Goal: Task Accomplishment & Management: Complete application form

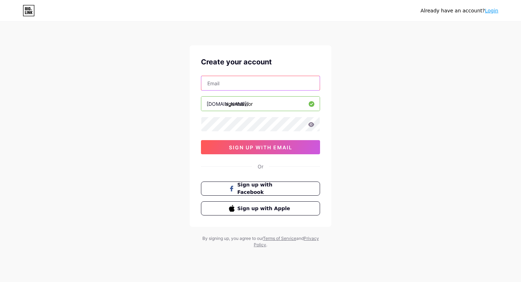
click at [230, 80] on input "text" at bounding box center [260, 83] width 118 height 14
type input "[EMAIL_ADDRESS][DOMAIN_NAME]"
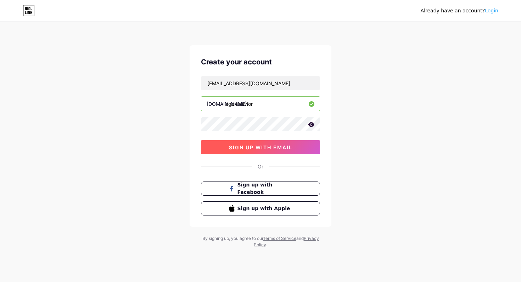
click at [226, 150] on button "sign up with email" at bounding box center [260, 147] width 119 height 14
click at [256, 150] on span "sign up with email" at bounding box center [260, 148] width 63 height 6
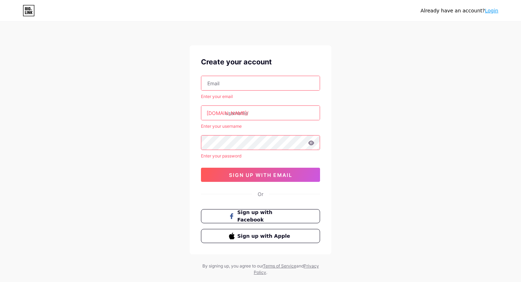
click at [233, 81] on input "text" at bounding box center [260, 83] width 118 height 14
type input "[EMAIL_ADDRESS][DOMAIN_NAME]"
click at [247, 118] on input "text" at bounding box center [260, 113] width 118 height 14
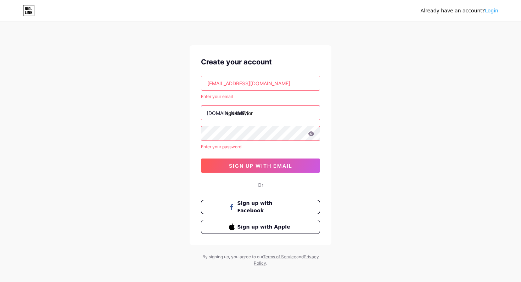
type input "agentsavior"
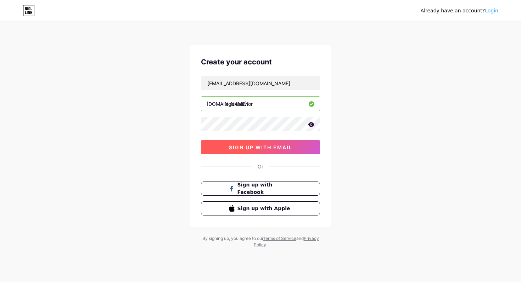
click at [222, 151] on button "sign up with email" at bounding box center [260, 147] width 119 height 14
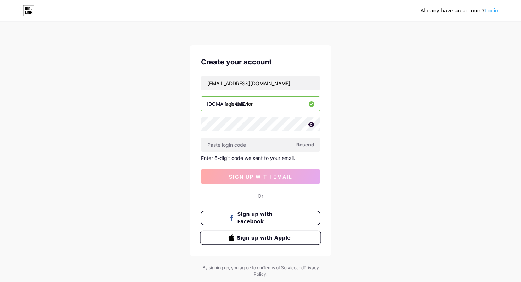
click at [253, 242] on button "Sign up with Apple" at bounding box center [260, 238] width 121 height 15
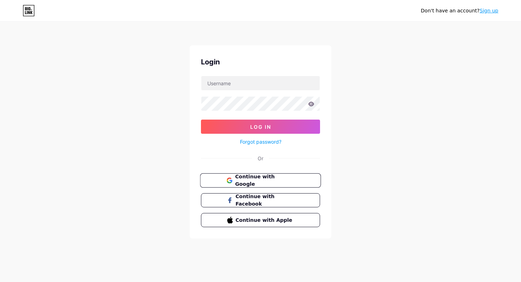
click at [279, 185] on button "Continue with Google" at bounding box center [260, 181] width 121 height 15
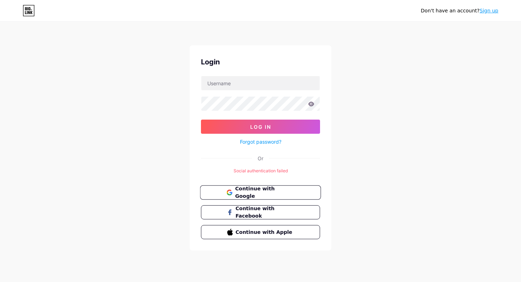
click at [279, 193] on span "Continue with Google" at bounding box center [264, 192] width 59 height 15
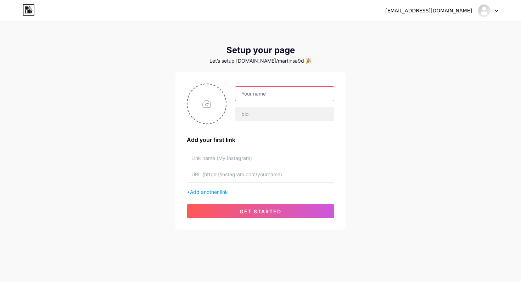
click at [257, 99] on input "text" at bounding box center [284, 94] width 98 height 14
type input "Agent savior"
click at [251, 117] on input "text" at bounding box center [284, 114] width 98 height 14
paste input "I help business owners stop wasting time on boring tasks."
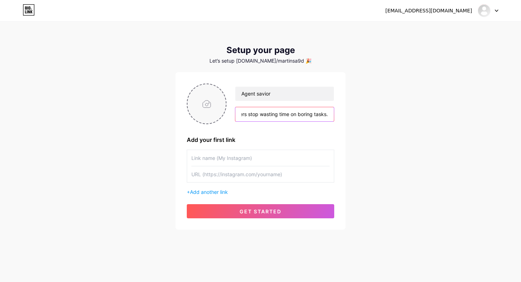
type input "I help business owners stop wasting time on boring tasks."
click at [216, 108] on input "file" at bounding box center [206, 103] width 38 height 39
type input "C:\fakepath\ChatGPT Image Aug 15, 2025, 05_32_32 PM.png"
click at [213, 156] on input "text" at bounding box center [260, 158] width 138 height 16
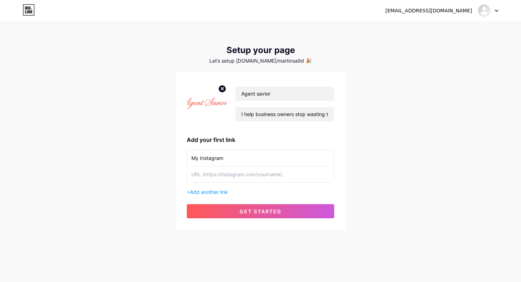
type input "My Instagram"
click at [242, 172] on input "text" at bounding box center [260, 174] width 138 height 16
paste input "[URL][DOMAIN_NAME]"
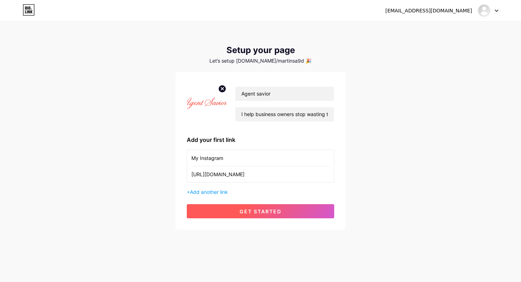
type input "[URL][DOMAIN_NAME]"
click at [263, 214] on span "get started" at bounding box center [260, 212] width 42 height 6
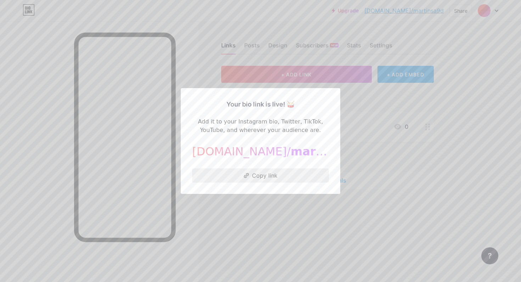
click at [303, 179] on button "Copy link" at bounding box center [260, 176] width 137 height 14
click at [340, 89] on div "Your bio link is live! 🥁 Add it to your Instagram bio, Twitter, TikTok, YouTube…" at bounding box center [260, 141] width 159 height 106
click at [372, 118] on div at bounding box center [260, 141] width 521 height 282
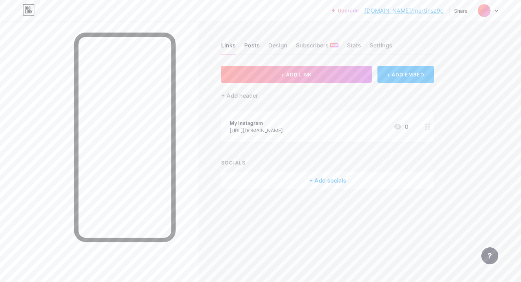
click at [245, 42] on div "Posts" at bounding box center [252, 47] width 16 height 13
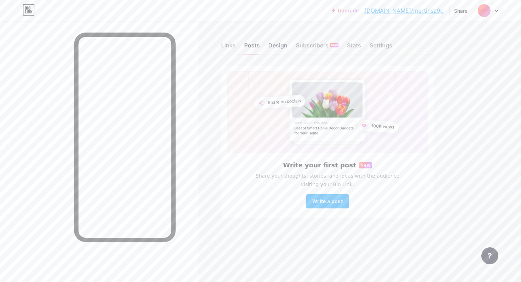
click at [282, 43] on div "Design" at bounding box center [277, 47] width 19 height 13
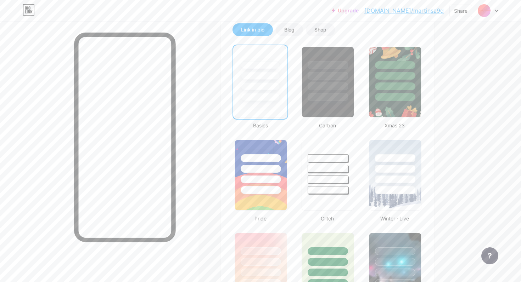
scroll to position [165, 0]
click at [312, 96] on div at bounding box center [327, 97] width 41 height 8
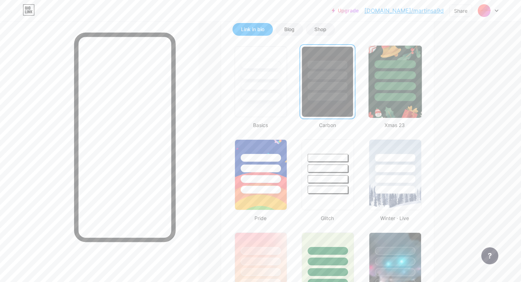
click at [409, 95] on div at bounding box center [394, 97] width 41 height 8
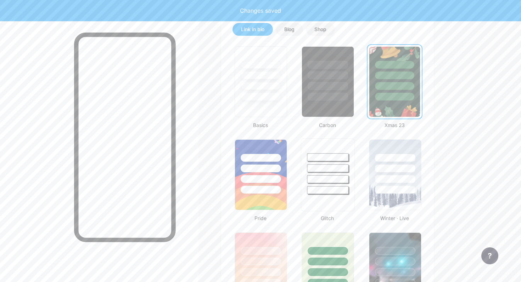
click at [335, 184] on div at bounding box center [327, 167] width 53 height 56
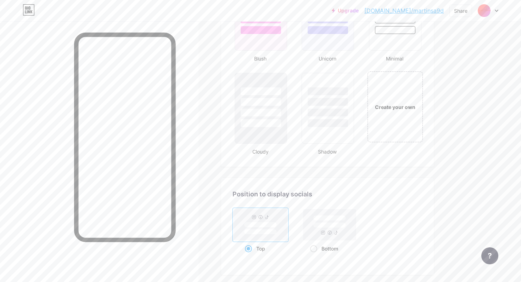
scroll to position [810, 0]
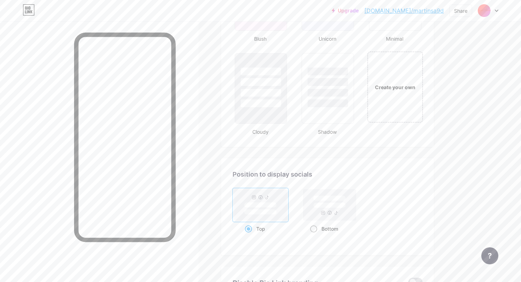
click at [310, 228] on span at bounding box center [313, 229] width 7 height 7
click at [310, 236] on input "Bottom" at bounding box center [312, 238] width 5 height 5
radio input "true"
click at [250, 230] on span at bounding box center [248, 229] width 7 height 7
click at [249, 236] on input "Top" at bounding box center [247, 238] width 5 height 5
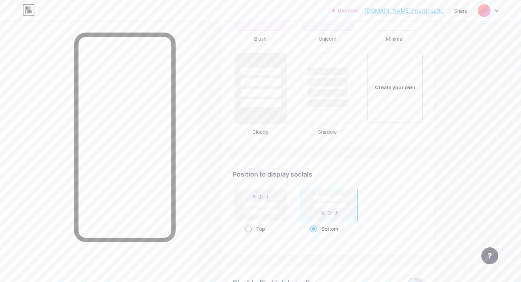
radio input "true"
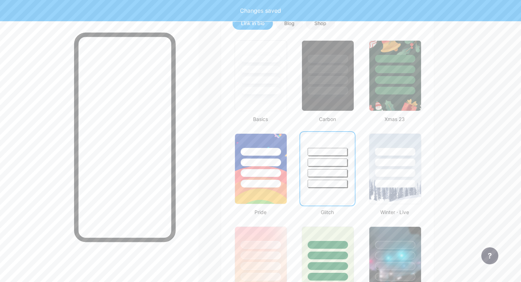
scroll to position [0, 0]
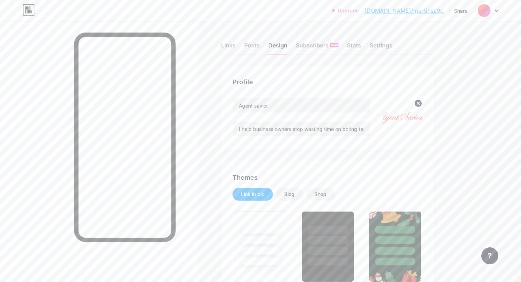
click at [318, 40] on div "Links Posts Design Subscribers NEW Stats Settings" at bounding box center [327, 42] width 213 height 25
click at [319, 49] on div "Subscribers NEW" at bounding box center [317, 47] width 43 height 13
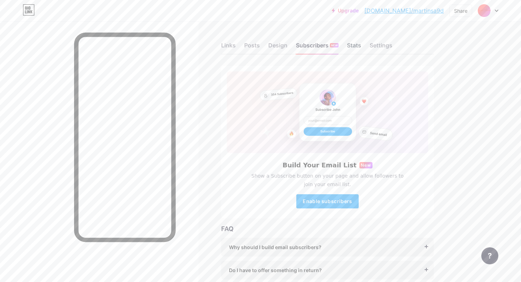
click at [352, 41] on div "Stats" at bounding box center [354, 47] width 14 height 13
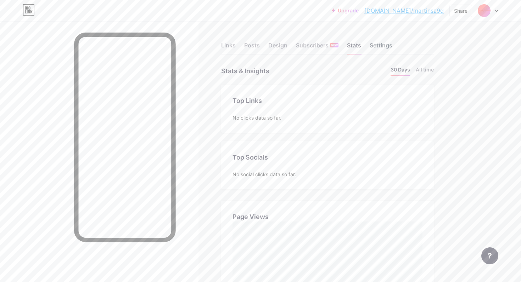
scroll to position [282, 521]
click at [387, 41] on div "Settings" at bounding box center [380, 47] width 23 height 13
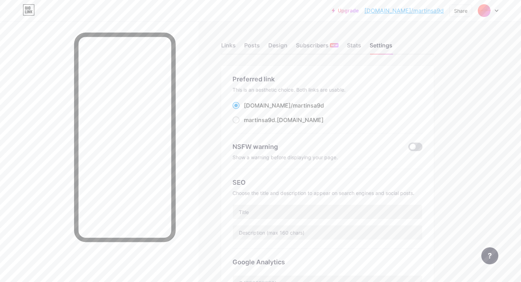
click at [417, 143] on span at bounding box center [415, 147] width 14 height 9
click at [408, 149] on input "checkbox" at bounding box center [408, 149] width 0 height 0
click at [418, 149] on span at bounding box center [415, 147] width 14 height 9
click at [408, 149] on input "checkbox" at bounding box center [408, 149] width 0 height 0
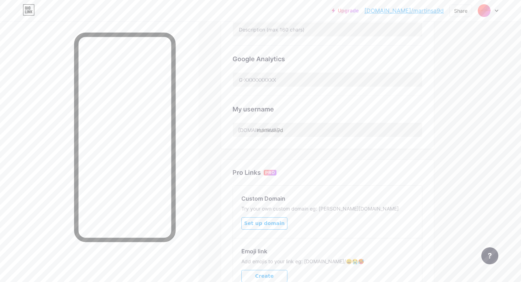
scroll to position [204, 0]
click at [269, 131] on input "martinsa9d" at bounding box center [327, 129] width 189 height 14
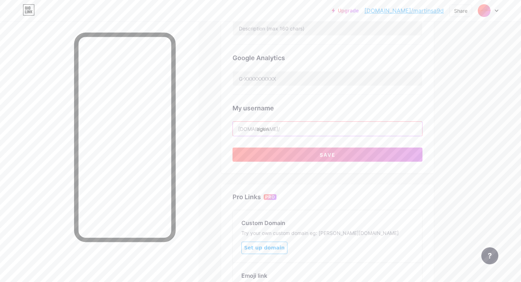
type input "agent_savior"
click at [297, 153] on button "Save" at bounding box center [327, 155] width 190 height 14
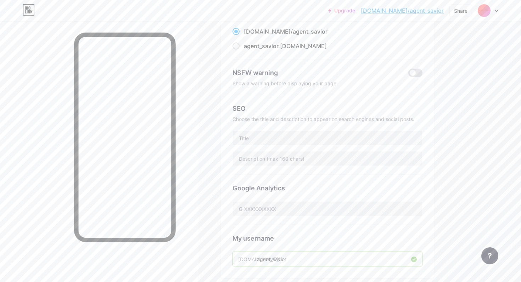
scroll to position [0, 0]
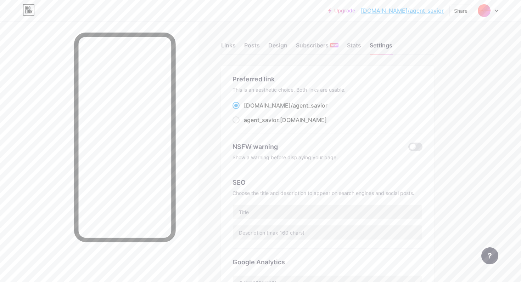
click at [293, 108] on span "agent_savior" at bounding box center [310, 105] width 35 height 7
click at [248, 110] on input "bio.link/ agent_savior" at bounding box center [246, 112] width 5 height 5
click at [257, 104] on div "bio.link/ agent_savior" at bounding box center [286, 105] width 84 height 9
click at [248, 110] on input "bio.link/ agent_savior" at bounding box center [246, 112] width 5 height 5
click at [257, 104] on div "bio.link/ agent_savior" at bounding box center [286, 105] width 84 height 9
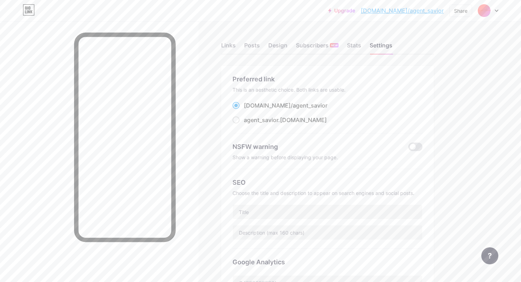
click at [248, 110] on input "bio.link/ agent_savior" at bounding box center [246, 112] width 5 height 5
click at [257, 104] on div "bio.link/ agent_savior" at bounding box center [286, 105] width 84 height 9
click at [248, 110] on input "bio.link/ agent_savior" at bounding box center [246, 112] width 5 height 5
copy div "bio.link/ agent_savior"
click at [305, 165] on div "NSFW warning Show a warning before displaying your page." at bounding box center [327, 152] width 190 height 36
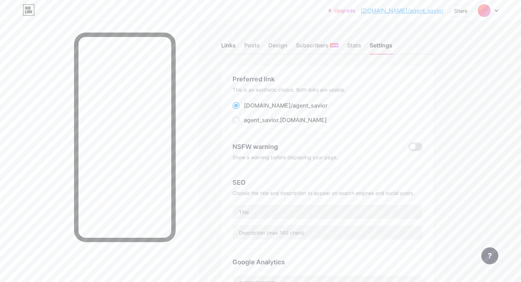
click at [228, 41] on div "Links" at bounding box center [228, 47] width 15 height 13
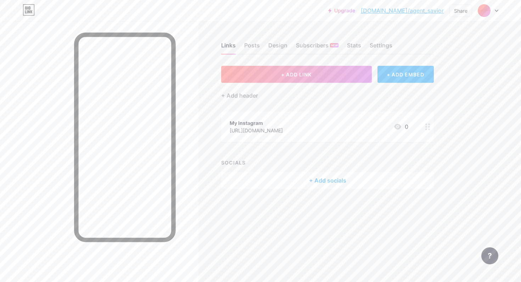
click at [429, 124] on circle at bounding box center [429, 125] width 2 height 2
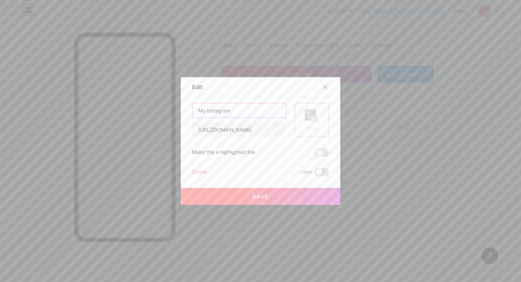
click at [203, 111] on input "My Instagram" at bounding box center [239, 110] width 94 height 14
type input "Instagram"
click at [264, 196] on span "Save" at bounding box center [261, 197] width 16 height 6
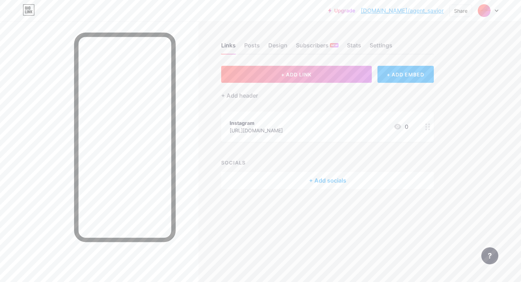
click at [426, 126] on circle at bounding box center [426, 127] width 2 height 2
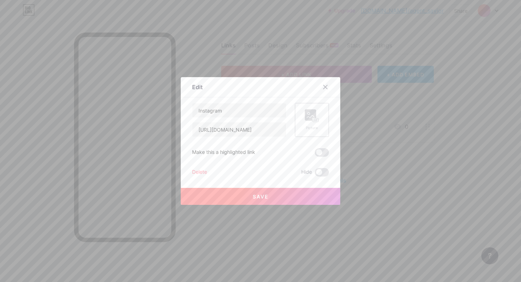
click at [315, 118] on rect at bounding box center [310, 114] width 11 height 11
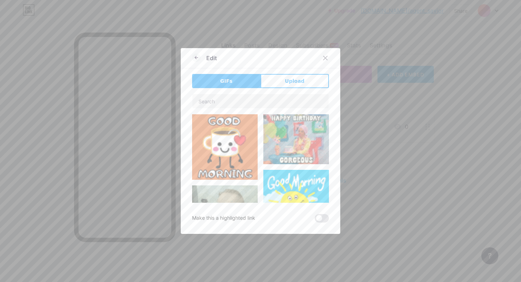
click at [232, 140] on img at bounding box center [225, 147] width 66 height 66
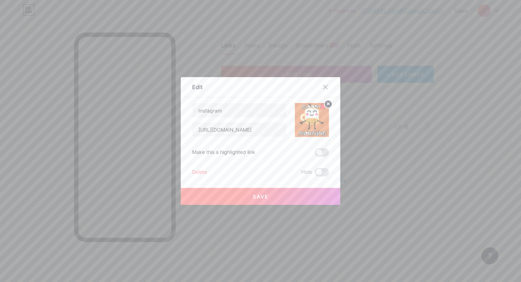
click at [280, 198] on button "Save" at bounding box center [260, 196] width 159 height 17
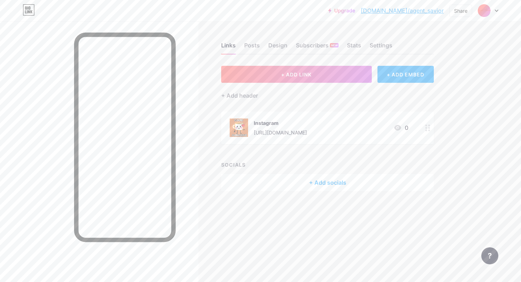
click at [426, 127] on circle at bounding box center [426, 128] width 2 height 2
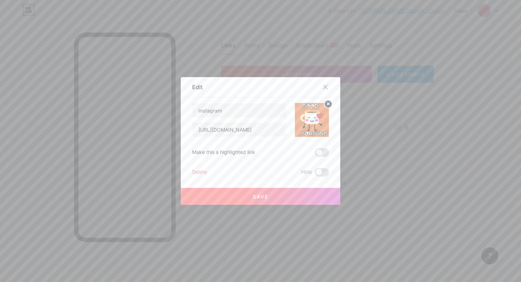
click at [321, 117] on img at bounding box center [312, 120] width 34 height 34
click at [328, 100] on circle at bounding box center [328, 104] width 8 height 8
click at [311, 124] on div "Picture" at bounding box center [312, 119] width 14 height 21
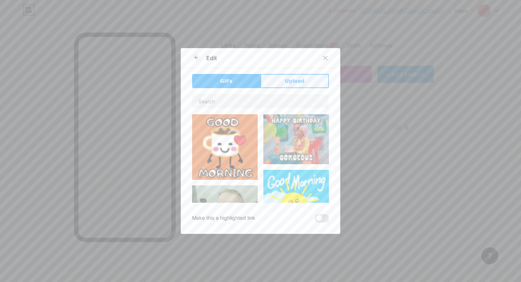
click at [287, 80] on span "Upload" at bounding box center [294, 81] width 19 height 7
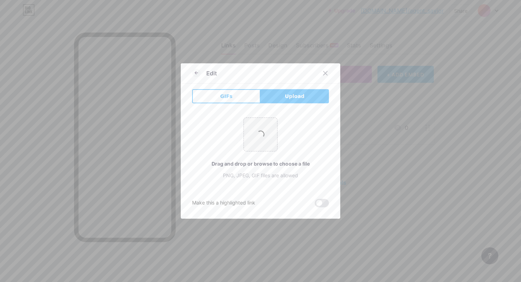
click at [319, 63] on div "Edit GIFs Upload Content YouTube Play YouTube video without leaving your page. …" at bounding box center [260, 140] width 159 height 155
click at [319, 68] on div at bounding box center [329, 73] width 21 height 13
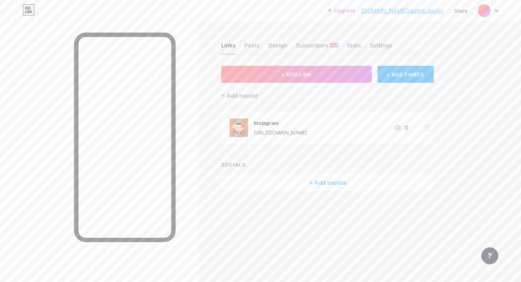
click at [429, 128] on circle at bounding box center [429, 128] width 2 height 2
click at [327, 104] on circle at bounding box center [328, 104] width 8 height 8
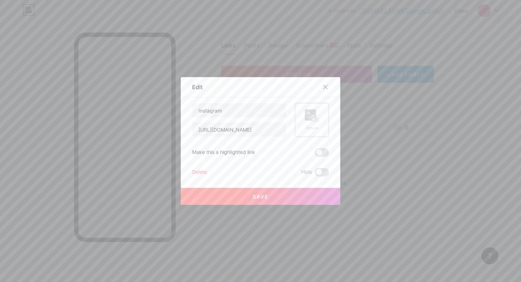
click at [321, 129] on div "Picture" at bounding box center [312, 120] width 34 height 34
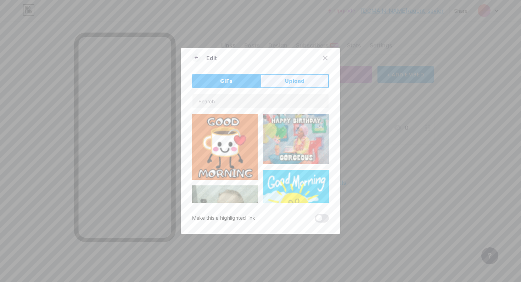
click at [278, 77] on button "Upload" at bounding box center [294, 81] width 68 height 14
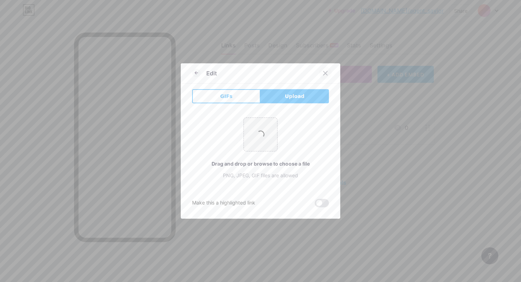
click at [327, 68] on div at bounding box center [325, 73] width 13 height 13
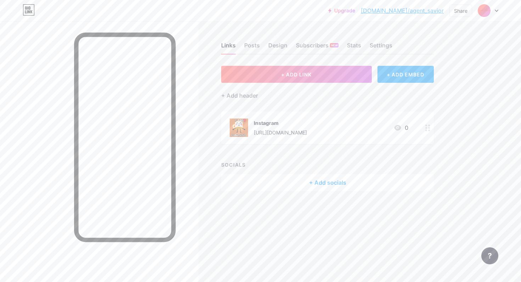
click at [424, 127] on div at bounding box center [427, 128] width 12 height 33
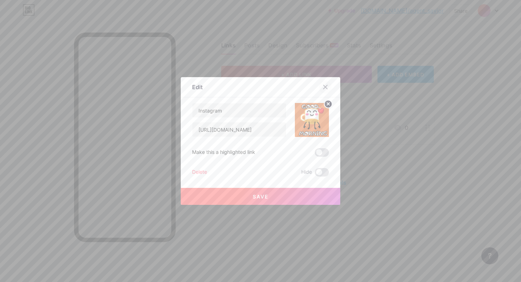
click at [323, 86] on icon at bounding box center [325, 87] width 6 height 6
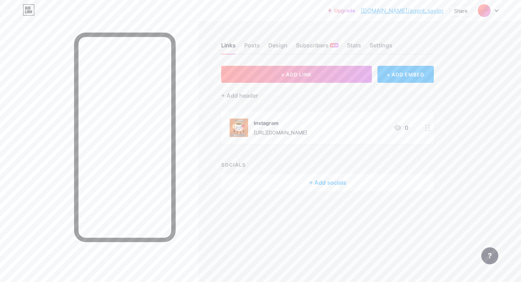
click at [429, 132] on div at bounding box center [427, 128] width 12 height 33
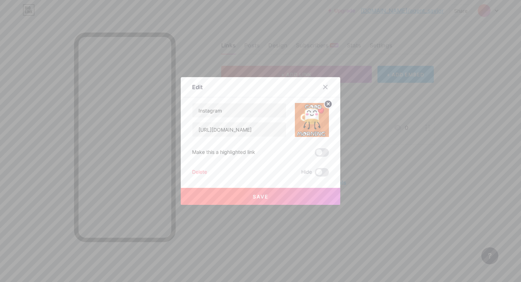
click at [327, 104] on icon at bounding box center [328, 104] width 2 height 2
click at [275, 197] on button "Save" at bounding box center [260, 196] width 159 height 17
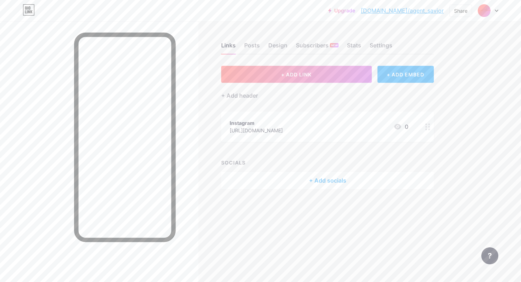
click at [295, 186] on div "+ Add socials" at bounding box center [327, 180] width 213 height 17
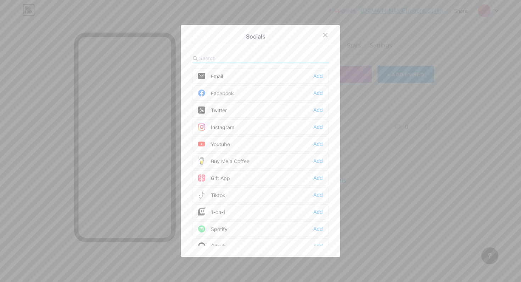
click at [222, 57] on input "text" at bounding box center [238, 58] width 78 height 7
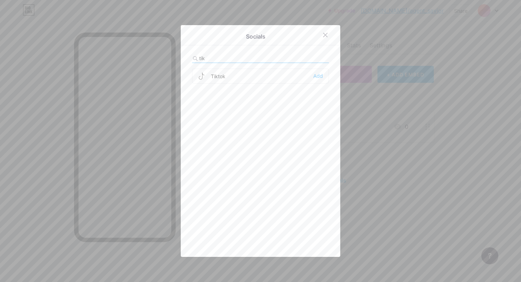
type input "tik"
click at [240, 72] on div "Tiktok Add" at bounding box center [260, 76] width 137 height 15
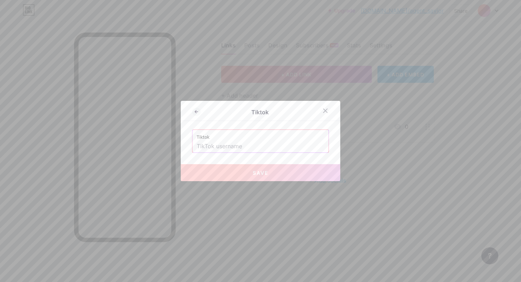
click at [219, 143] on input "text" at bounding box center [261, 147] width 128 height 12
paste input "[URL][DOMAIN_NAME]"
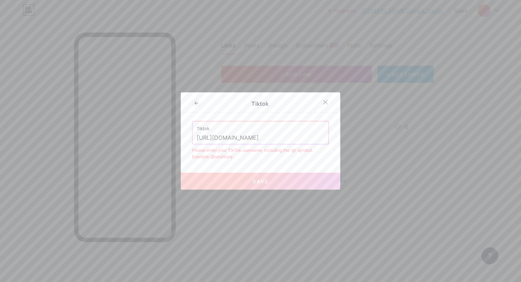
drag, startPoint x: 266, startPoint y: 138, endPoint x: 192, endPoint y: 140, distance: 74.8
click at [192, 140] on div "Tiktok Tiktok https://www.tiktok.com/@saviorofagents Please enter your TikTok u…" at bounding box center [260, 140] width 159 height 97
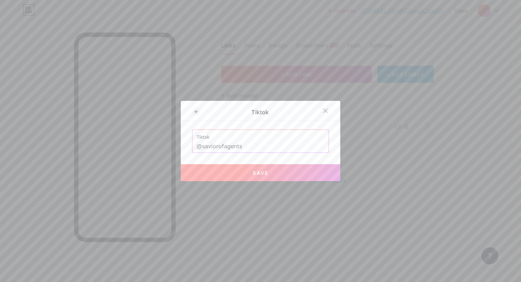
click at [250, 172] on button "Save" at bounding box center [260, 172] width 159 height 17
type input "https://tiktok.com/@saviorofagents"
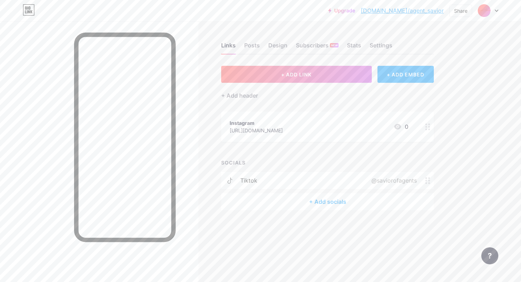
drag, startPoint x: 424, startPoint y: 177, endPoint x: 418, endPoint y: 160, distance: 18.8
click at [418, 160] on div "SOCIALS tiktok @saviorofagents + Add socials" at bounding box center [327, 184] width 213 height 51
click at [424, 179] on div "@saviorofagents" at bounding box center [392, 180] width 65 height 9
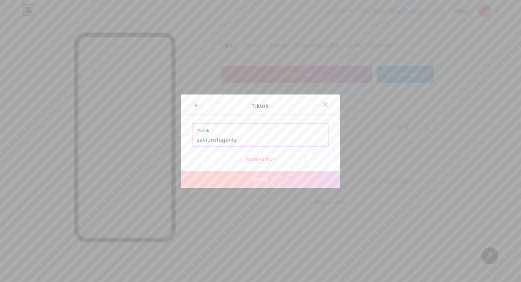
click at [267, 159] on div "Remove icon" at bounding box center [260, 158] width 137 height 7
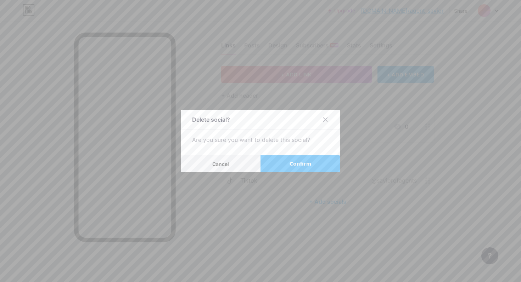
click at [284, 161] on button "Confirm" at bounding box center [300, 163] width 80 height 17
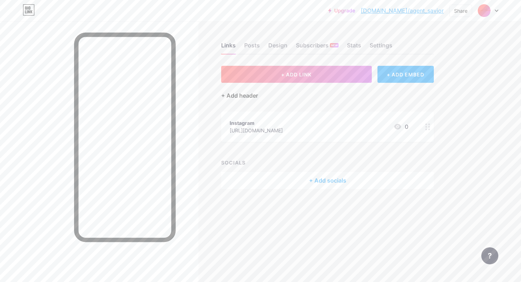
click at [247, 98] on div "+ Add header" at bounding box center [239, 95] width 37 height 9
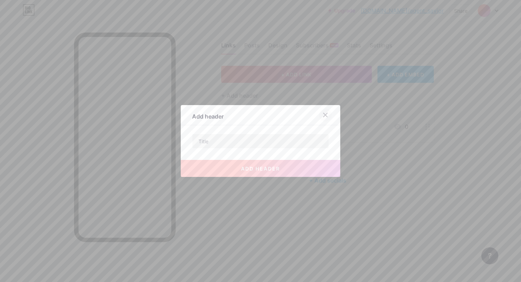
click at [328, 120] on div at bounding box center [325, 115] width 13 height 13
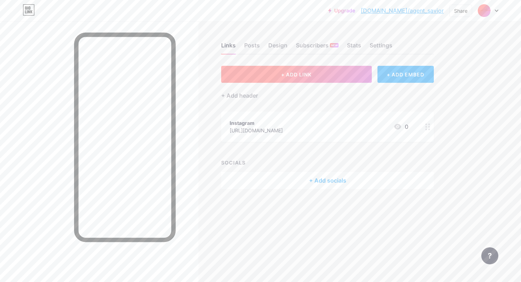
click at [308, 76] on span "+ ADD LINK" at bounding box center [296, 75] width 30 height 6
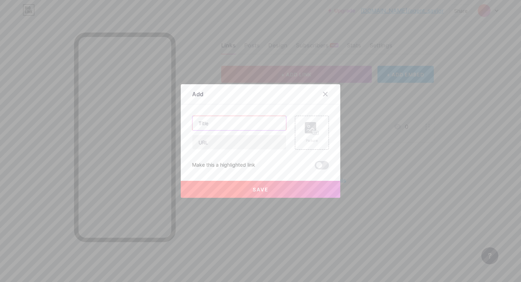
click at [227, 125] on input "text" at bounding box center [239, 123] width 94 height 14
type input "tiktok"
click at [206, 142] on input "text" at bounding box center [239, 142] width 94 height 14
paste input "[URL][DOMAIN_NAME]"
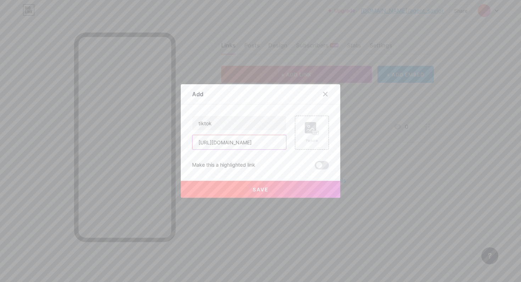
type input "[URL][DOMAIN_NAME]"
click at [240, 190] on button "Save" at bounding box center [260, 189] width 159 height 17
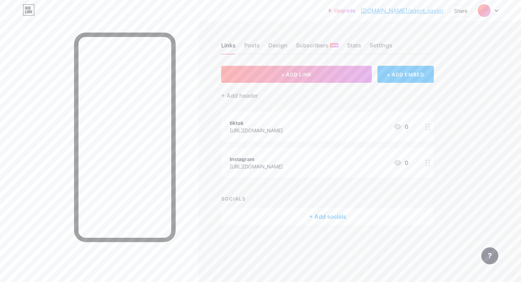
click at [427, 124] on icon at bounding box center [427, 127] width 5 height 7
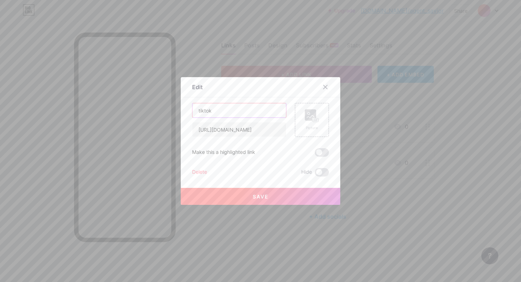
click at [199, 109] on input "tiktok" at bounding box center [239, 110] width 94 height 14
type input "Tiktok"
click at [306, 126] on div "Picture" at bounding box center [312, 127] width 14 height 5
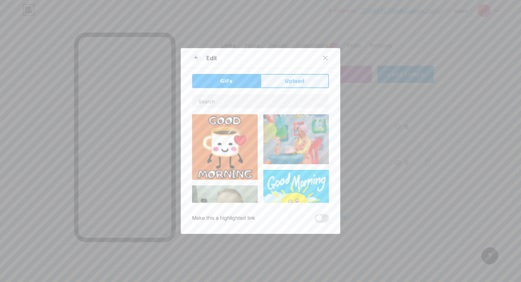
click at [299, 80] on span "Upload" at bounding box center [294, 81] width 19 height 7
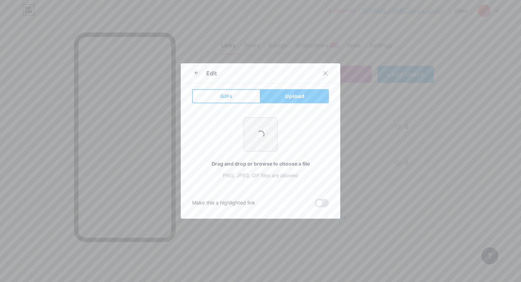
click at [257, 141] on input "file" at bounding box center [260, 134] width 33 height 33
click at [260, 142] on input "file" at bounding box center [260, 134] width 33 height 33
type input "C:\fakepath\tiktok-logo-tiktok-logo-transparent-tiktok-icon-transparent-free-fr…"
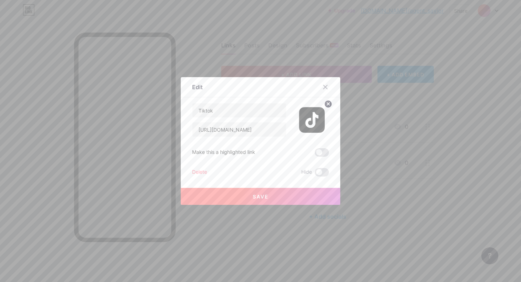
click at [231, 92] on div "Edit" at bounding box center [260, 89] width 159 height 17
click at [277, 185] on div "Save" at bounding box center [260, 191] width 159 height 28
click at [274, 196] on button "Save" at bounding box center [260, 196] width 159 height 17
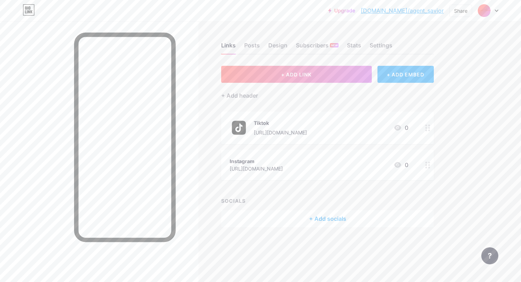
click at [429, 160] on div at bounding box center [427, 165] width 12 height 30
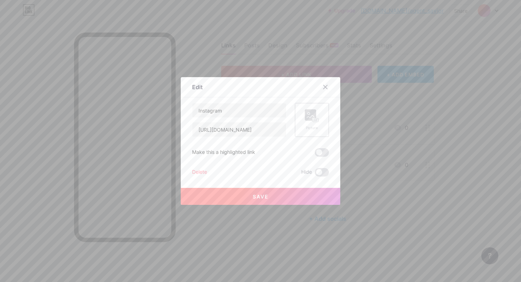
click at [318, 121] on rect at bounding box center [316, 121] width 6 height 4
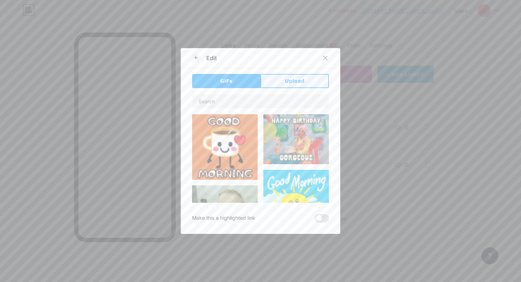
click at [289, 85] on button "Upload" at bounding box center [294, 81] width 68 height 14
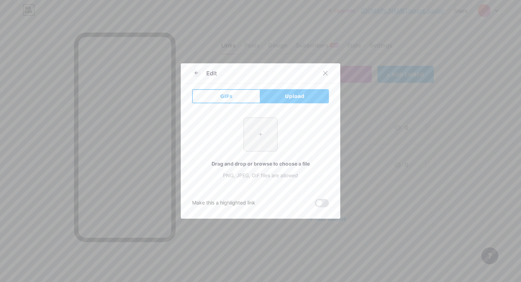
click at [261, 138] on input "file" at bounding box center [260, 134] width 33 height 33
type input "C:\fakepath\download.jpeg"
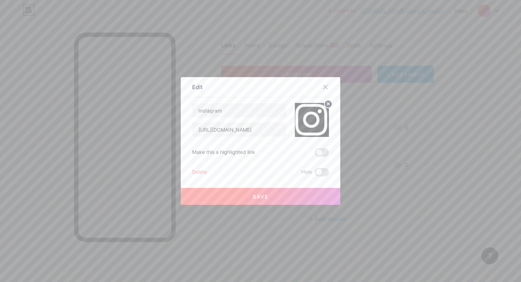
click at [280, 199] on button "Save" at bounding box center [260, 196] width 159 height 17
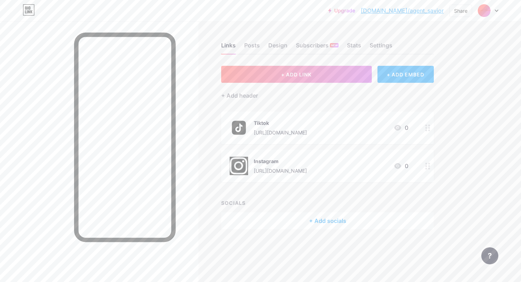
click at [355, 10] on link "Upgrade" at bounding box center [341, 11] width 27 height 6
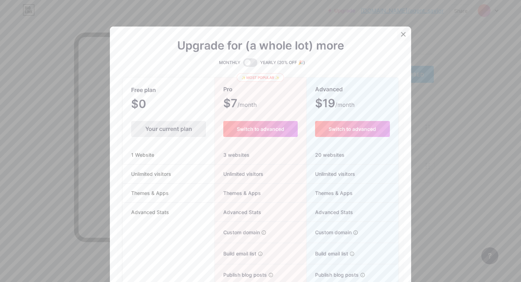
click at [401, 36] on icon at bounding box center [403, 34] width 4 height 4
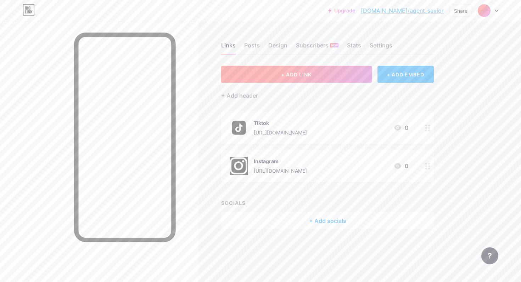
click at [344, 76] on button "+ ADD LINK" at bounding box center [296, 74] width 151 height 17
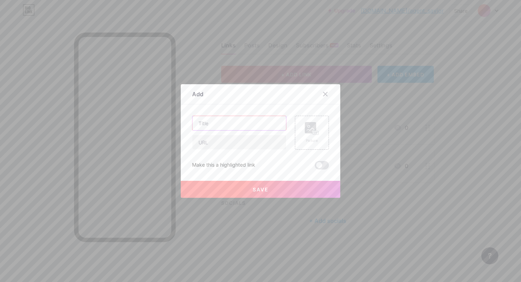
click at [203, 129] on input "text" at bounding box center [239, 123] width 94 height 14
click at [203, 146] on input "text" at bounding box center [239, 142] width 94 height 14
click at [322, 91] on div at bounding box center [325, 94] width 13 height 13
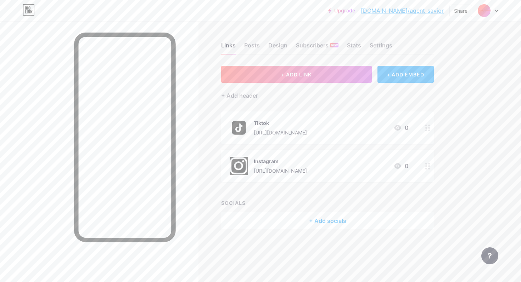
click at [311, 226] on div "+ Add socials" at bounding box center [327, 221] width 213 height 17
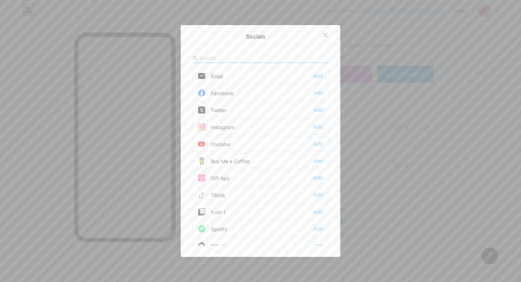
click at [240, 52] on div "Socials Email Add Facebook Add Twitter Add Instagram Add Youtube Add Buy Me a C…" at bounding box center [260, 141] width 159 height 232
click at [241, 77] on div "Email Add" at bounding box center [260, 76] width 137 height 15
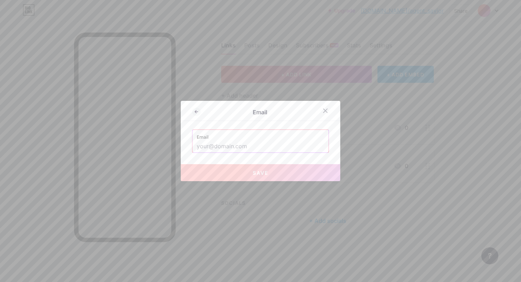
click at [233, 150] on input "text" at bounding box center [261, 147] width 128 height 12
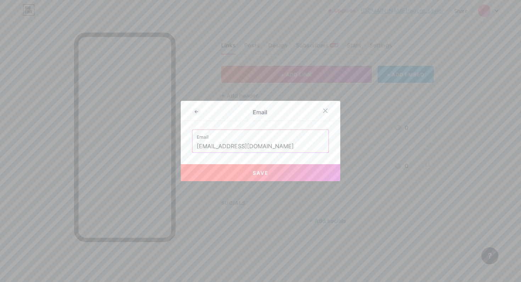
click at [248, 169] on button "Save" at bounding box center [260, 172] width 159 height 17
type input "mailto:[EMAIL_ADDRESS][DOMAIN_NAME]"
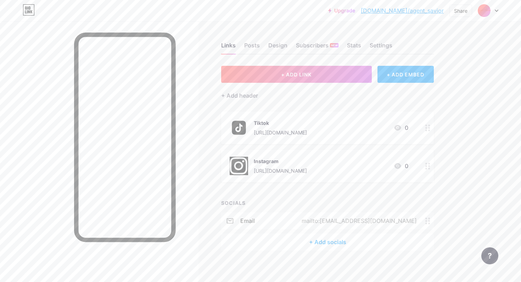
click at [385, 214] on div "email mailto:msalvadormediavilla@gmail.com" at bounding box center [327, 221] width 213 height 17
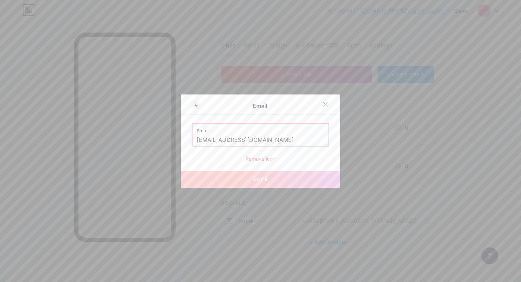
click at [265, 135] on input "msalvadormediavilla@gmail.com" at bounding box center [261, 140] width 128 height 12
click at [324, 106] on icon at bounding box center [325, 105] width 6 height 6
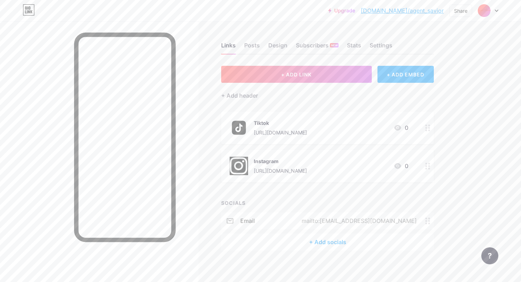
click at [427, 218] on icon at bounding box center [427, 221] width 5 height 7
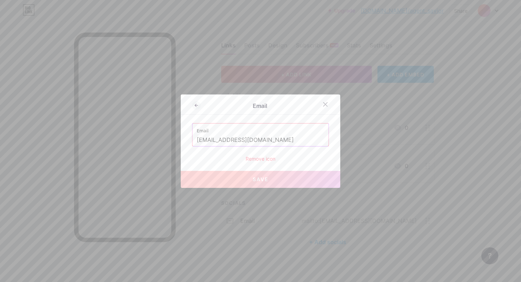
click at [264, 156] on div "Remove icon" at bounding box center [260, 158] width 137 height 7
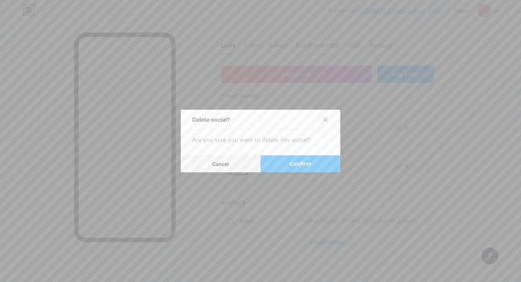
click at [281, 168] on button "Confirm" at bounding box center [300, 163] width 80 height 17
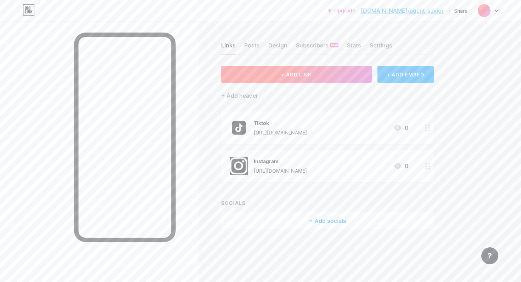
click at [338, 74] on button "+ ADD LINK" at bounding box center [296, 74] width 151 height 17
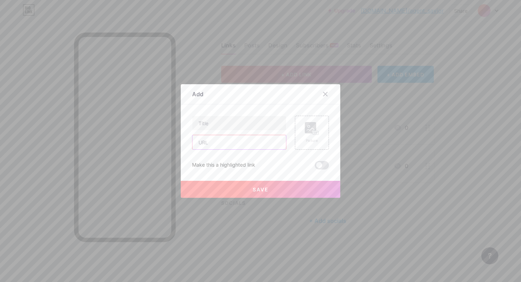
click at [236, 146] on input "text" at bounding box center [239, 142] width 94 height 14
paste input "msalvadormediavilla@gmail.com"
click at [207, 143] on input "malito:msalvadormediavilla@gmail.com" at bounding box center [239, 142] width 94 height 14
type input "mailto:[EMAIL_ADDRESS][DOMAIN_NAME]"
click at [222, 129] on input "text" at bounding box center [239, 123] width 94 height 14
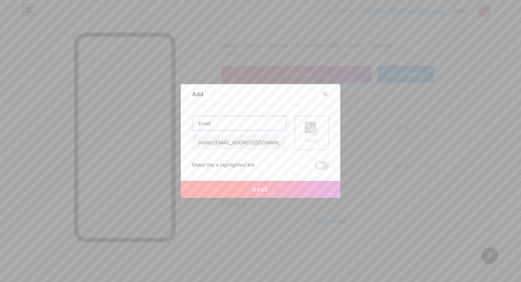
type input "Email"
click at [242, 189] on button "Save" at bounding box center [260, 189] width 159 height 17
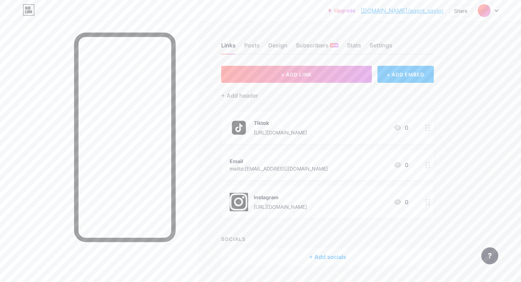
click at [277, 164] on div "Email" at bounding box center [279, 161] width 98 height 7
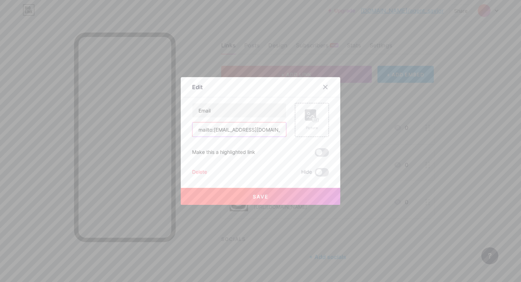
click at [234, 136] on input "mailto:[EMAIL_ADDRESS][DOMAIN_NAME]" at bounding box center [239, 130] width 94 height 14
click at [255, 117] on input "Email" at bounding box center [239, 110] width 94 height 14
click at [317, 120] on rect at bounding box center [316, 121] width 6 height 4
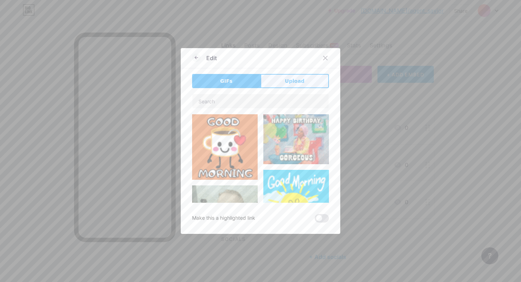
click at [282, 85] on button "Upload" at bounding box center [294, 81] width 68 height 14
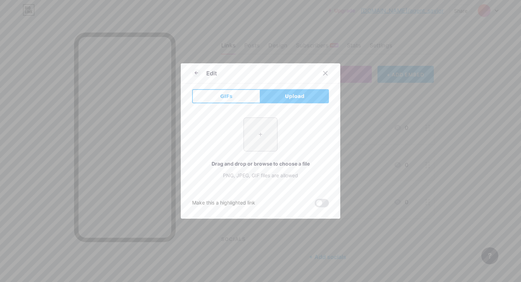
click at [263, 135] on input "file" at bounding box center [260, 134] width 33 height 33
type input "C:\fakepath\download.png"
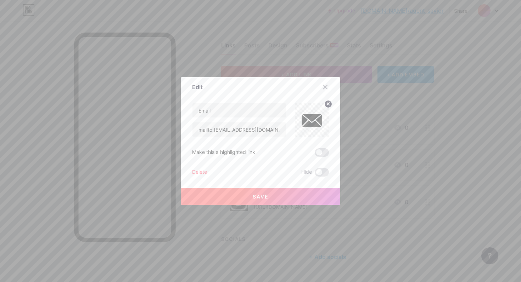
click at [286, 202] on button "Save" at bounding box center [260, 196] width 159 height 17
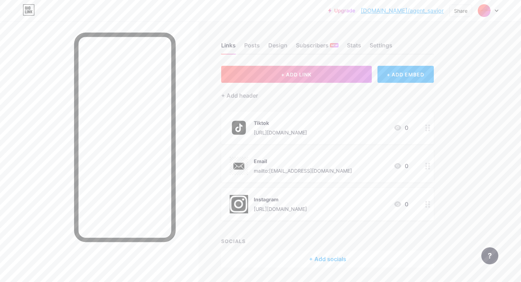
click at [427, 169] on icon at bounding box center [427, 166] width 5 height 7
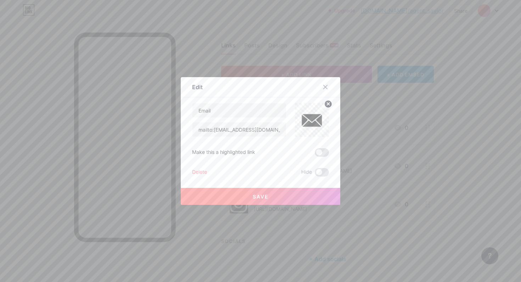
click at [315, 125] on img at bounding box center [312, 120] width 34 height 34
click at [328, 105] on circle at bounding box center [328, 104] width 8 height 8
click at [311, 120] on rect at bounding box center [310, 114] width 11 height 11
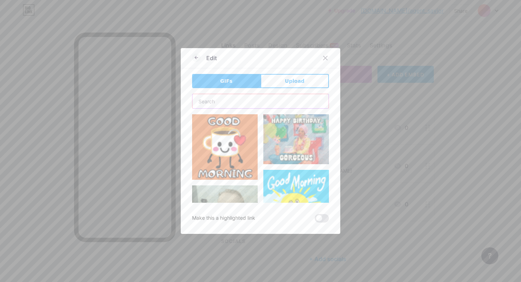
click at [261, 101] on input "text" at bounding box center [260, 101] width 136 height 14
type input "email"
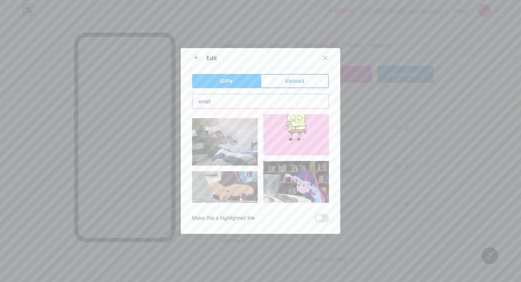
scroll to position [182, 0]
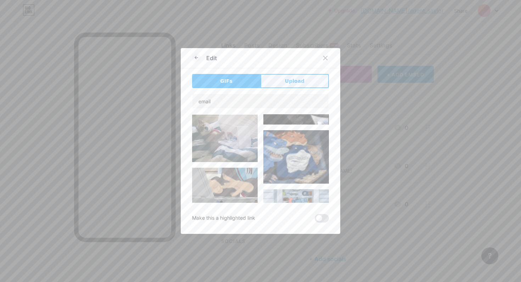
click at [283, 78] on button "Upload" at bounding box center [294, 81] width 68 height 14
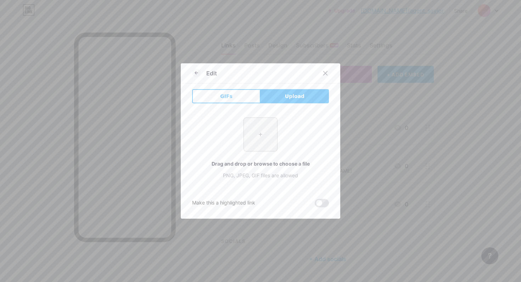
click at [257, 147] on input "file" at bounding box center [260, 134] width 33 height 33
type input "C:\fakepath\62485-vector-icons-computer-barber-logo-email-stock.png"
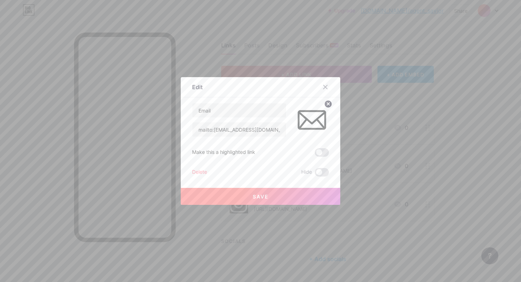
click at [301, 199] on button "Save" at bounding box center [260, 196] width 159 height 17
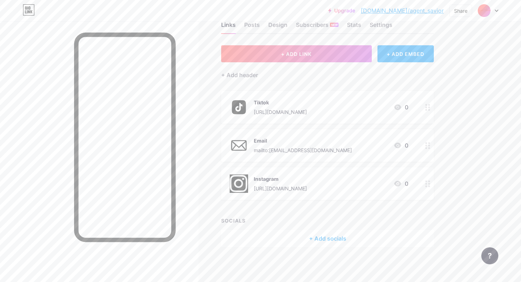
scroll to position [0, 0]
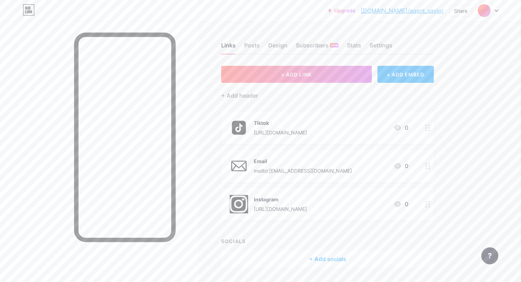
click at [336, 261] on div "+ Add socials" at bounding box center [327, 259] width 213 height 17
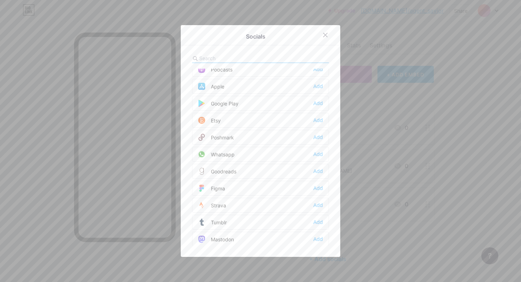
scroll to position [639, 0]
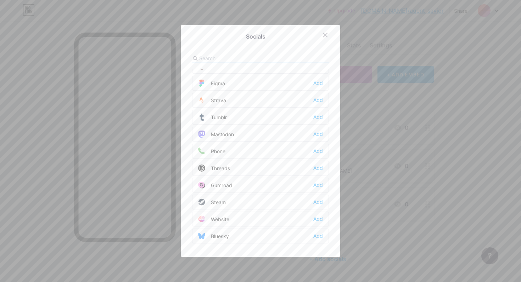
click at [268, 220] on div "Website Add" at bounding box center [260, 219] width 137 height 15
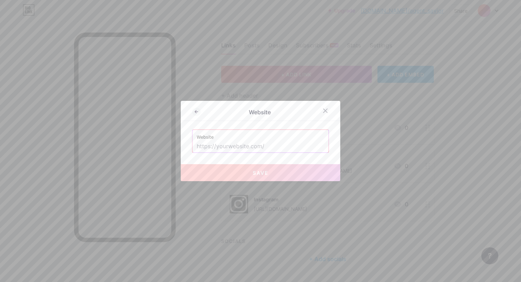
click at [222, 136] on label "Website" at bounding box center [261, 135] width 128 height 11
click at [222, 143] on input "text" at bounding box center [261, 147] width 128 height 12
paste input "https://agent-savior-f867f4.webflow.io/"
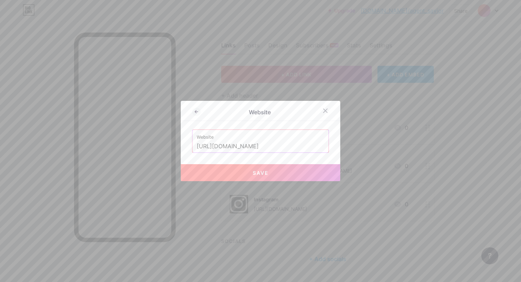
type input "[URL][DOMAIN_NAME]"
click at [242, 183] on div at bounding box center [260, 141] width 521 height 282
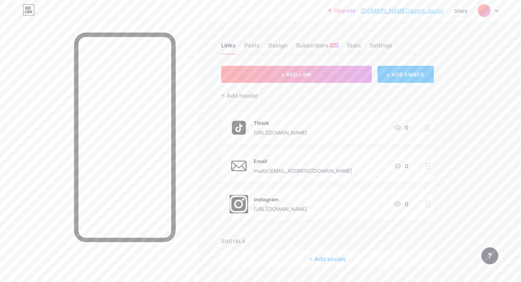
click at [320, 258] on div "+ Add socials" at bounding box center [327, 259] width 213 height 17
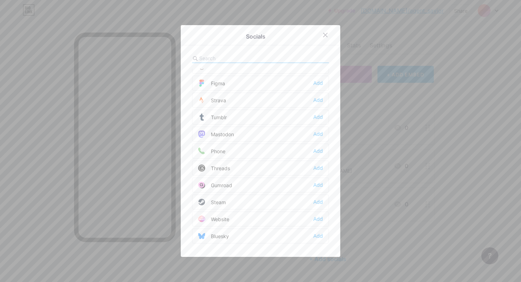
click at [254, 219] on div "Website Add" at bounding box center [260, 219] width 137 height 15
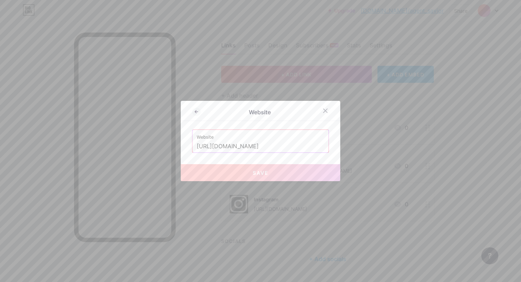
click at [234, 144] on input "[URL][DOMAIN_NAME]" at bounding box center [261, 147] width 128 height 12
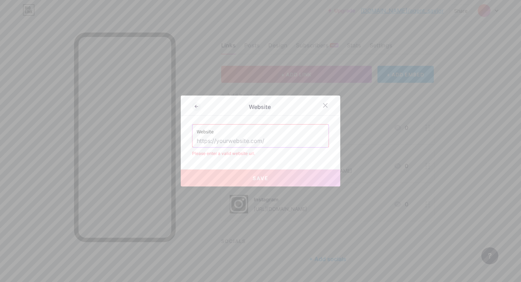
paste input "https://agent-savior-f867f4.webflow.io/"
type input "[URL][DOMAIN_NAME]"
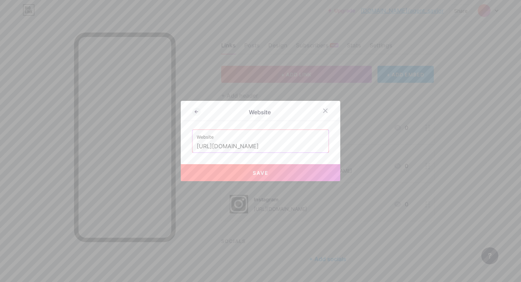
click at [265, 172] on span "Save" at bounding box center [261, 173] width 16 height 6
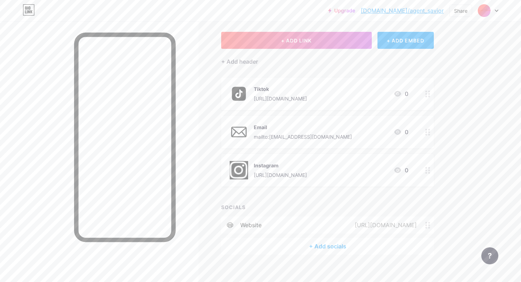
scroll to position [42, 0]
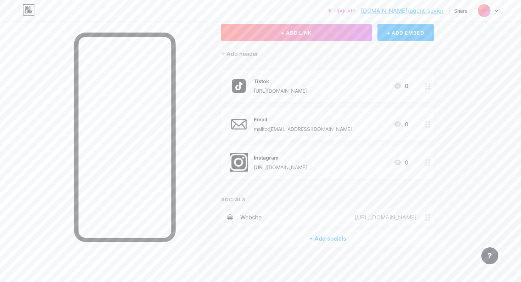
click at [233, 217] on span at bounding box center [230, 217] width 19 height 6
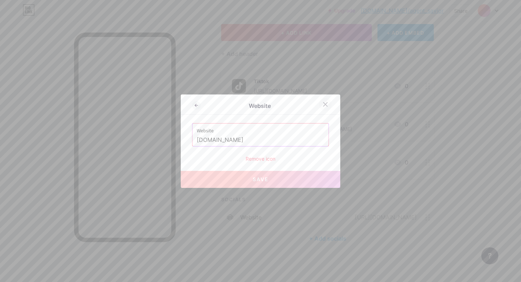
click at [327, 104] on icon at bounding box center [325, 105] width 6 height 6
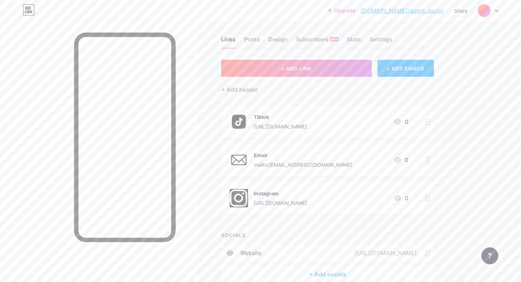
scroll to position [0, 0]
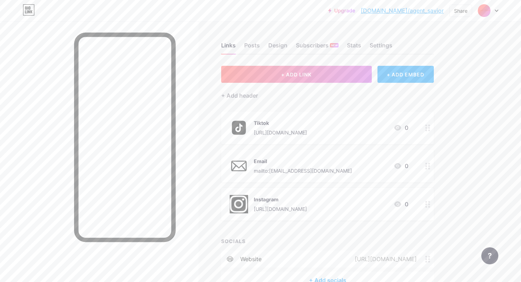
click at [485, 12] on img at bounding box center [483, 10] width 11 height 11
click at [445, 46] on div "[DOMAIN_NAME]/agent_savior" at bounding box center [457, 49] width 55 height 6
